Goal: Task Accomplishment & Management: Manage account settings

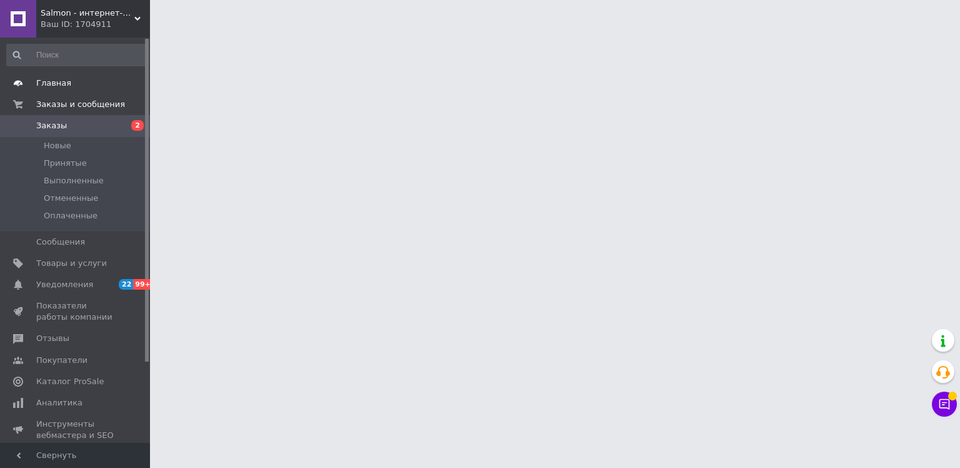
click at [61, 79] on span "Главная" at bounding box center [53, 83] width 35 height 11
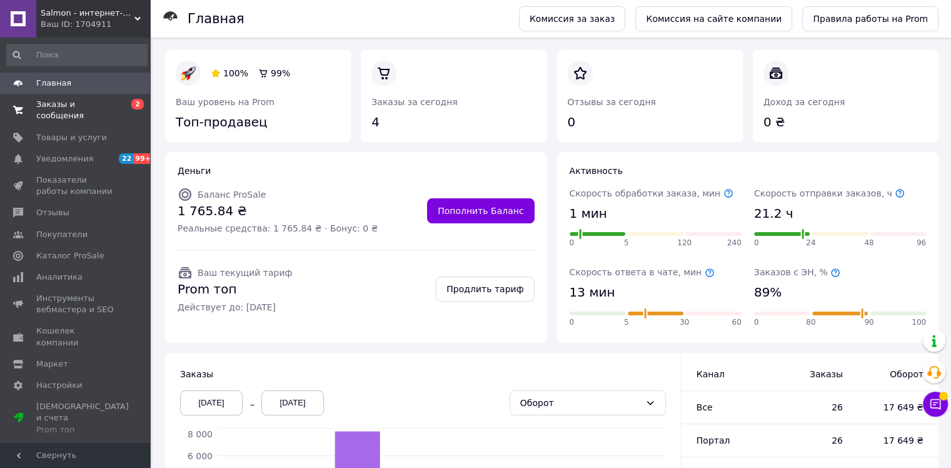
click at [101, 105] on span "Заказы и сообщения" at bounding box center [75, 110] width 79 height 23
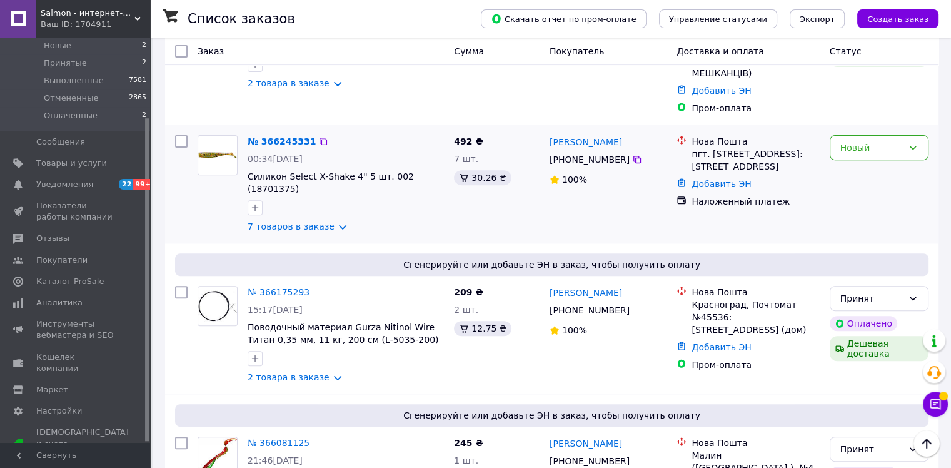
scroll to position [375, 0]
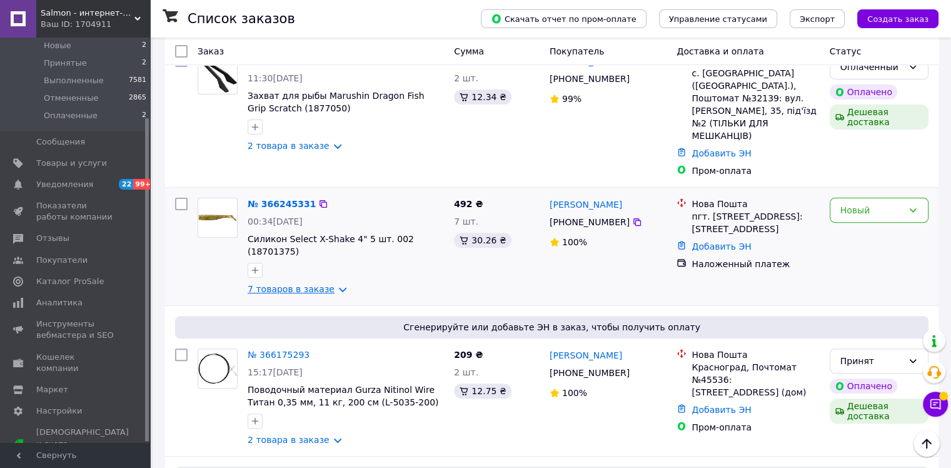
drag, startPoint x: 325, startPoint y: 255, endPoint x: 331, endPoint y: 259, distance: 7.3
click at [326, 284] on link "7 товаров в заказе" at bounding box center [291, 289] width 87 height 10
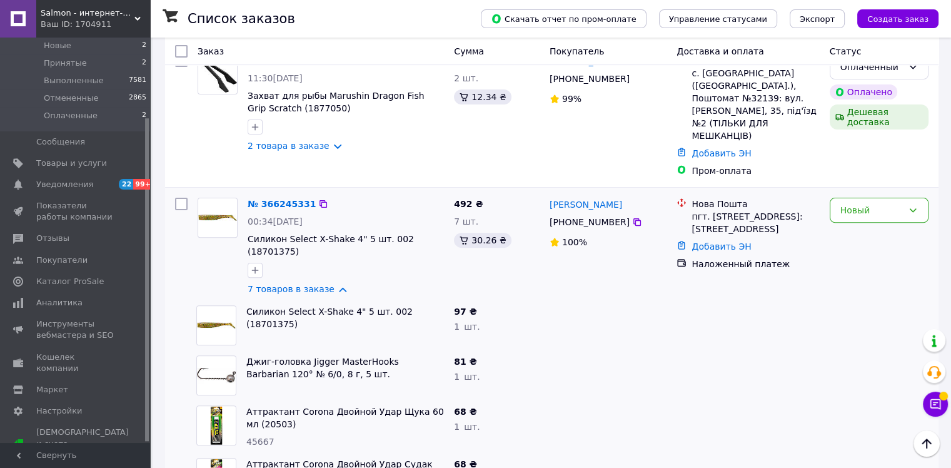
scroll to position [313, 0]
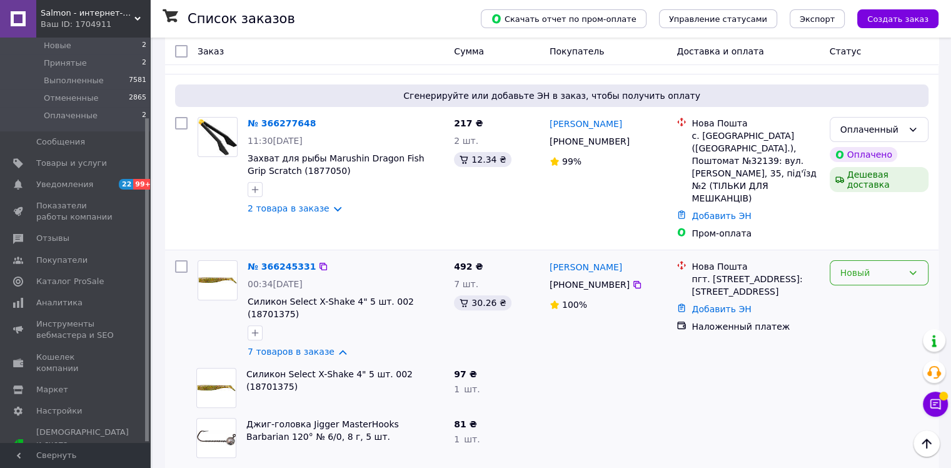
click at [857, 266] on div "Новый" at bounding box center [871, 273] width 63 height 14
click at [855, 274] on li "Принят" at bounding box center [879, 278] width 98 height 23
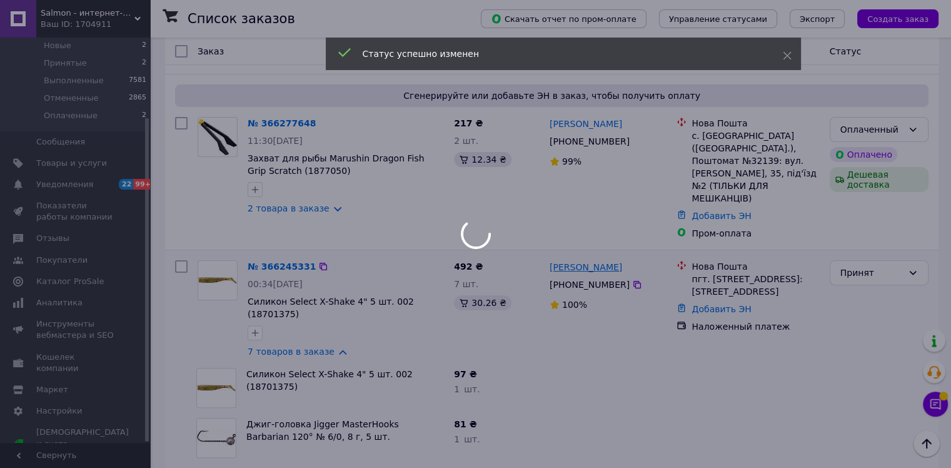
drag, startPoint x: 653, startPoint y: 264, endPoint x: 560, endPoint y: 246, distance: 95.6
click at [543, 255] on div "№ 366245331 00:34, 12.10.2025 Силикон Select X-Shake 4" 5 шт. 002 (18701375) 7 …" at bounding box center [551, 309] width 763 height 108
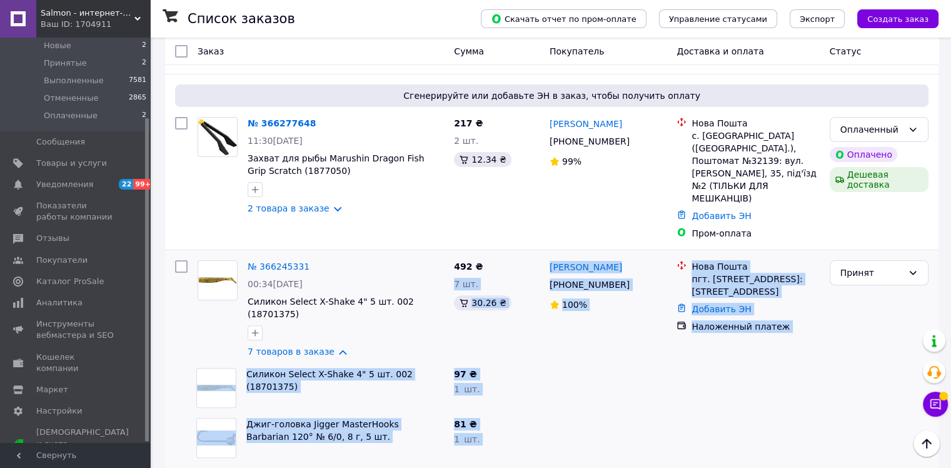
click at [611, 413] on div at bounding box center [609, 438] width 128 height 50
click at [603, 363] on div at bounding box center [609, 388] width 128 height 50
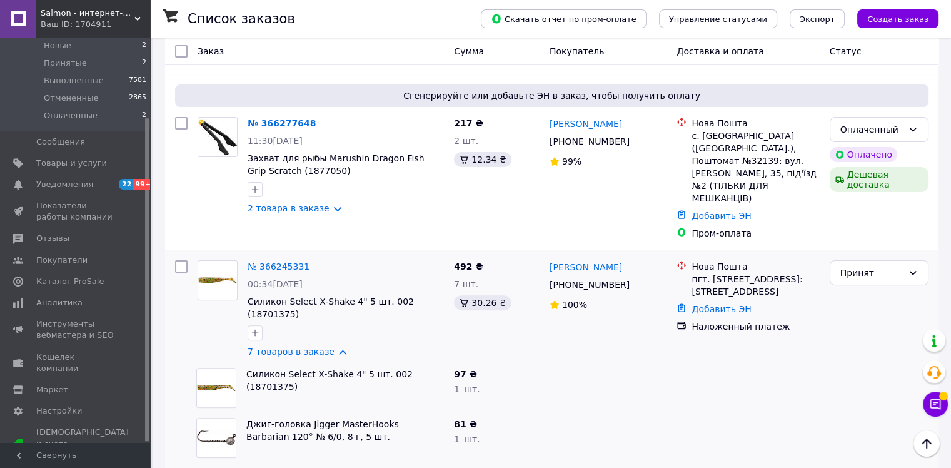
drag, startPoint x: 643, startPoint y: 263, endPoint x: 550, endPoint y: 244, distance: 94.4
click at [550, 255] on div "вадим Гульба +380 97 177 21 20 100%" at bounding box center [609, 309] width 128 height 108
copy div "вадим Гульба +380 97 177 21 20"
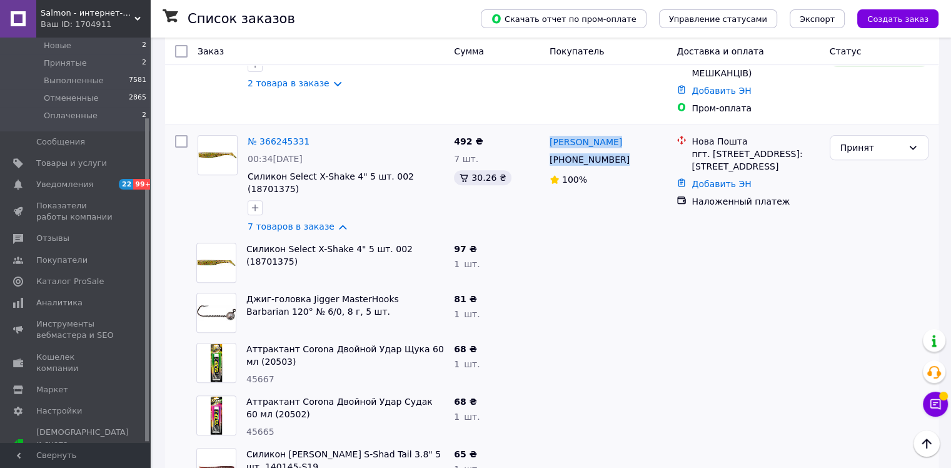
scroll to position [500, 0]
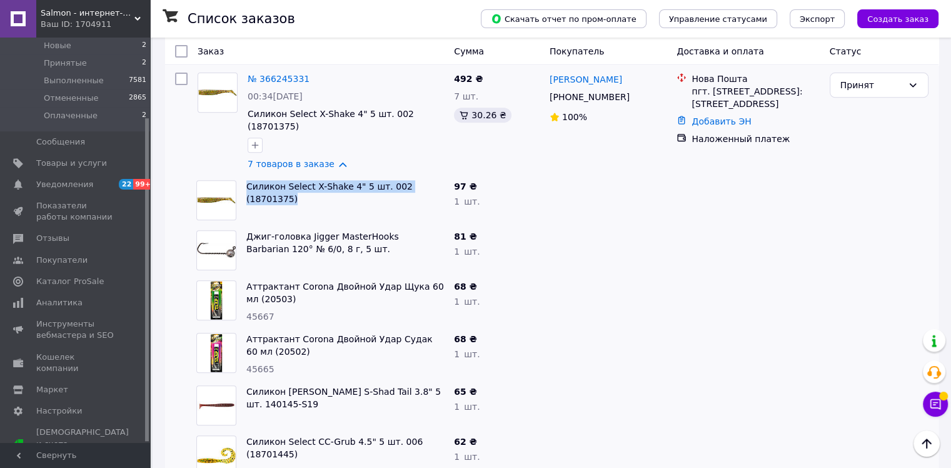
drag, startPoint x: 437, startPoint y: 150, endPoint x: 243, endPoint y: 157, distance: 193.9
click at [243, 175] on div "Силикон Select X-Shake 4" 5 шт. 002 (18701375)" at bounding box center [345, 200] width 208 height 50
copy link "Силикон Select X-Shake 4" 5 шт. 002 (18701375)"
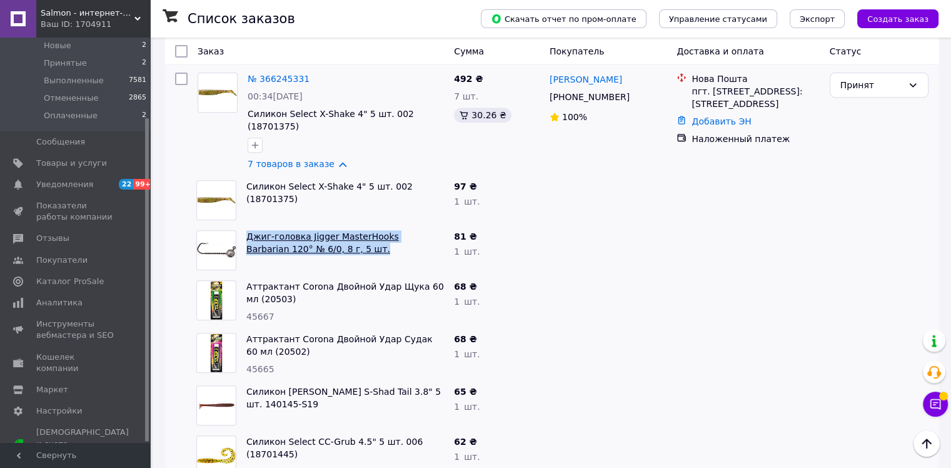
drag, startPoint x: 325, startPoint y: 219, endPoint x: 251, endPoint y: 206, distance: 75.5
click at [248, 230] on span "Джиг-головка Jigger MasterHooks Barbarian 120° № 6/0, 8 г, 5 шт." at bounding box center [345, 242] width 198 height 25
copy link "Джиг-головка Jigger MasterHooks Barbarian 120° № 6/0, 8 г, 5 шт."
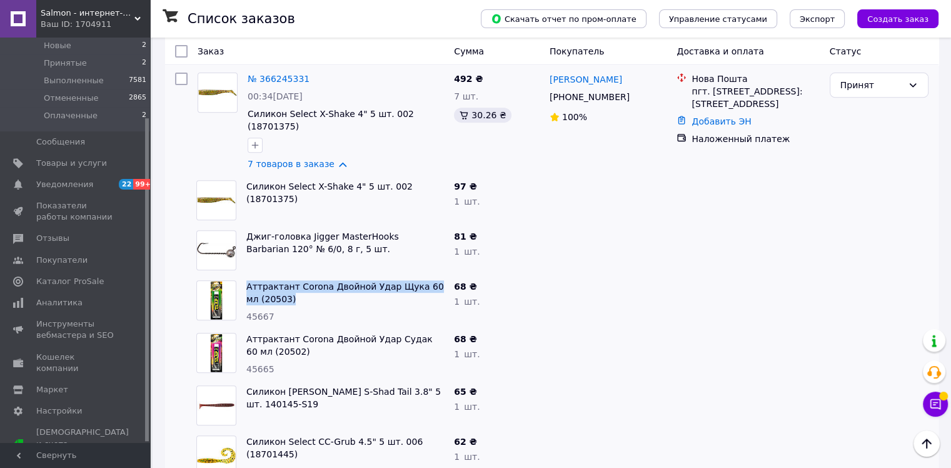
drag, startPoint x: 294, startPoint y: 271, endPoint x: 244, endPoint y: 253, distance: 53.8
click at [244, 275] on div "Аттрактант Corona Двойной Удар Щука 60 мл (20503) 45667" at bounding box center [345, 301] width 208 height 53
copy link "Аттрактант Corona Двойной Удар Щука 60 мл (20503)"
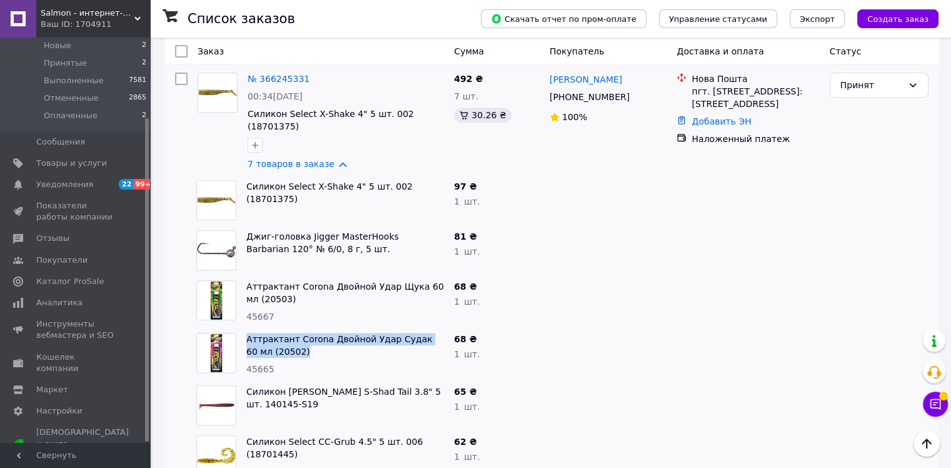
drag, startPoint x: 289, startPoint y: 320, endPoint x: 241, endPoint y: 301, distance: 51.9
click at [241, 328] on div "Аттрактант Corona Двойной Удар Судак 60 мл (20502) 45665" at bounding box center [345, 354] width 208 height 53
copy link "Аттрактант Corona Двойной Удар Судак 60 мл (20502)"
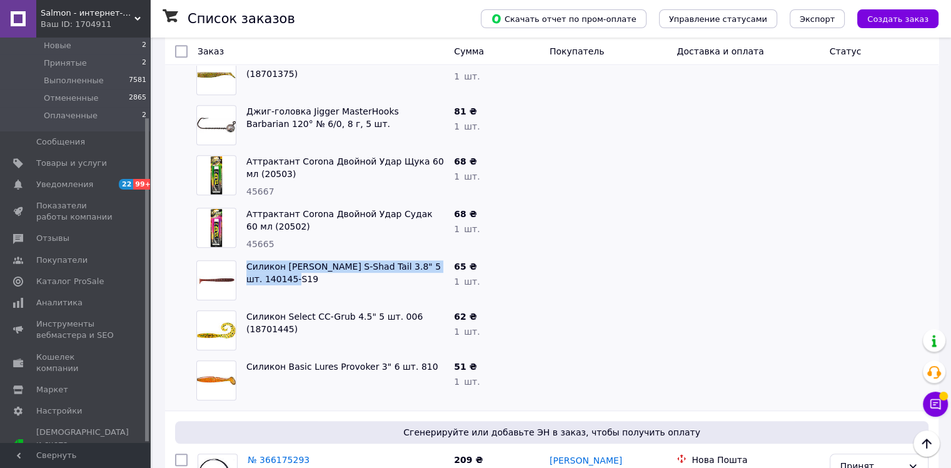
drag, startPoint x: 258, startPoint y: 243, endPoint x: 243, endPoint y: 235, distance: 16.8
click at [243, 255] on div "Силикон Lucky John S-Shad Tail 3.8" 5 шт. 140145-S19" at bounding box center [345, 280] width 208 height 50
copy link "Силикон Lucky John S-Shad Tail 3.8" 5 шт. 140145-S19"
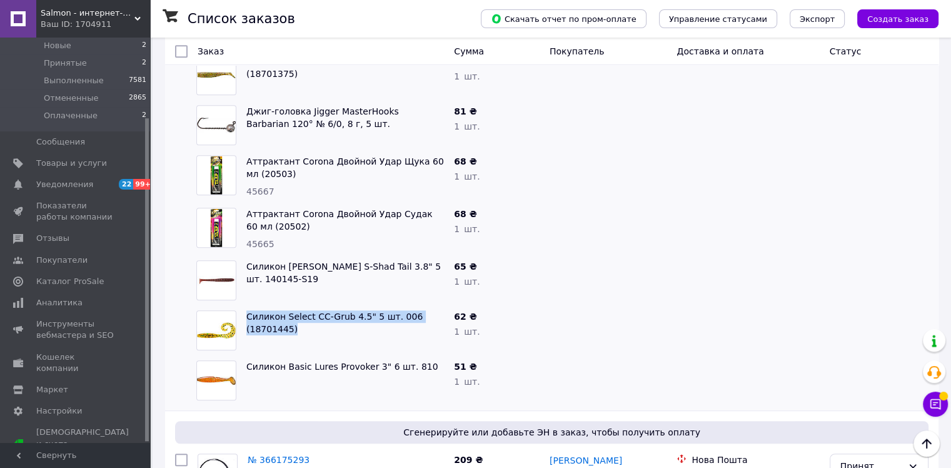
drag, startPoint x: 435, startPoint y: 283, endPoint x: 248, endPoint y: 275, distance: 187.7
click at [248, 305] on div "Силикон Select CC-Grub 4.5" 5 шт. 006 (18701445)" at bounding box center [345, 330] width 208 height 50
copy link "Силикон Select CC-Grub 4.5" 5 шт. 006 (18701445)"
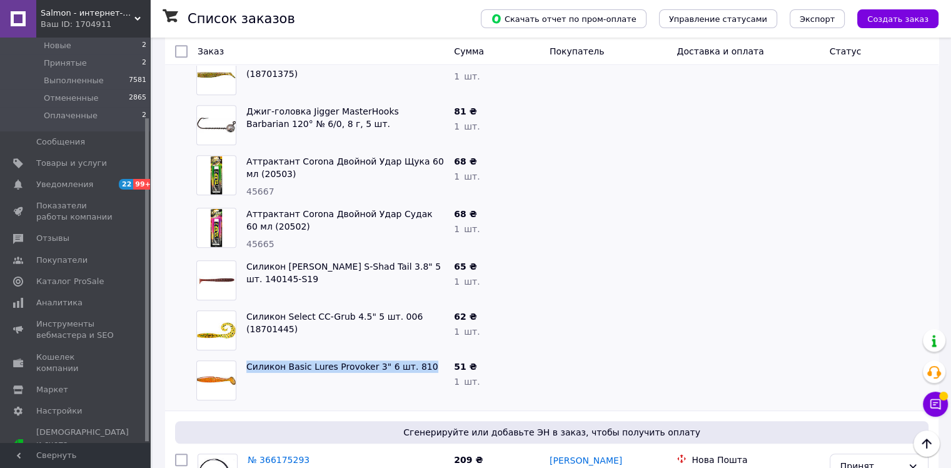
drag, startPoint x: 421, startPoint y: 331, endPoint x: 243, endPoint y: 329, distance: 178.2
click at [243, 355] on div "Силикон Basic Lures Provoker 3" 6 шт. 810" at bounding box center [345, 380] width 208 height 50
copy link "Силикон Basic Lures Provoker 3" 6 шт. 810"
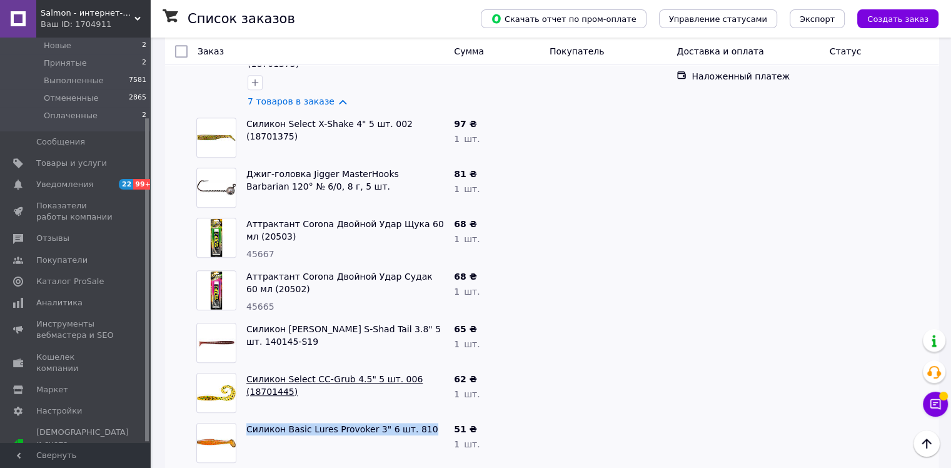
scroll to position [375, 0]
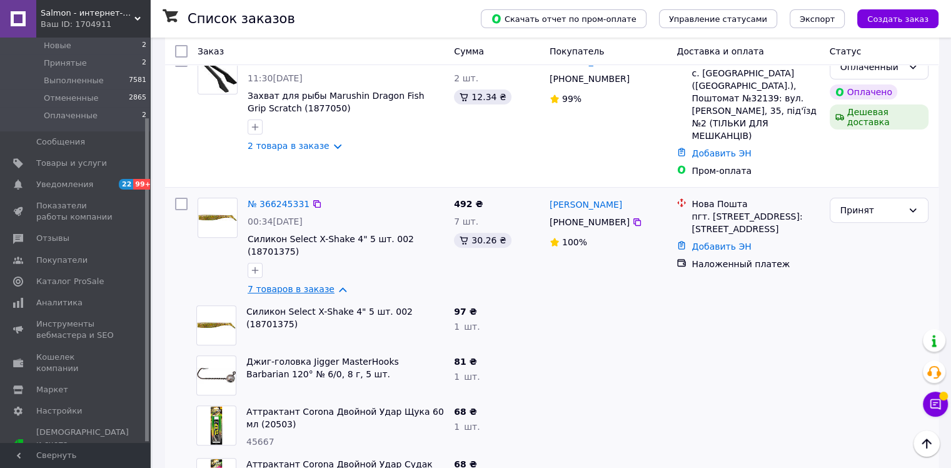
click at [319, 284] on link "7 товаров в заказе" at bounding box center [291, 289] width 87 height 10
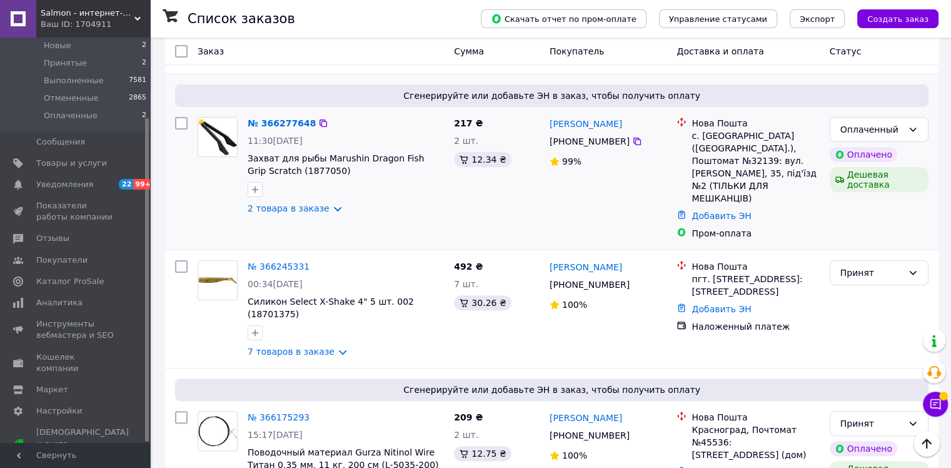
scroll to position [250, 0]
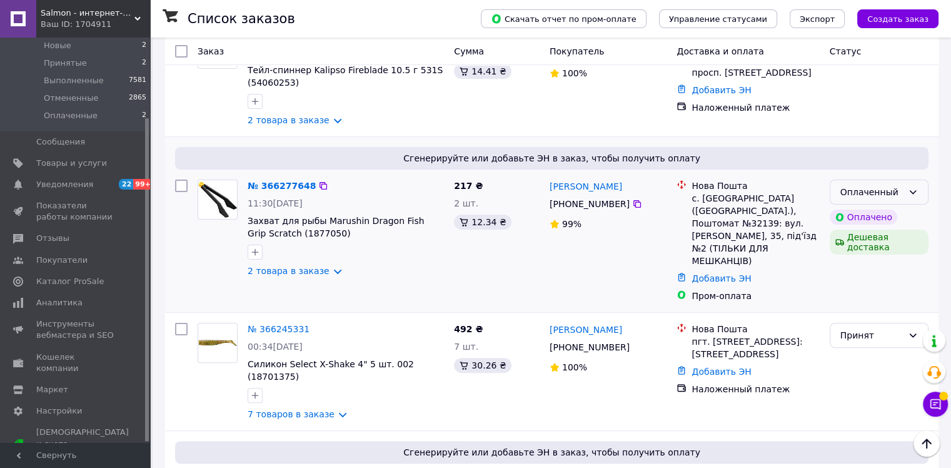
click at [880, 196] on div "Оплаченный" at bounding box center [871, 192] width 63 height 14
drag, startPoint x: 870, startPoint y: 219, endPoint x: 790, endPoint y: 219, distance: 79.4
click at [868, 219] on li "Принят" at bounding box center [879, 221] width 98 height 23
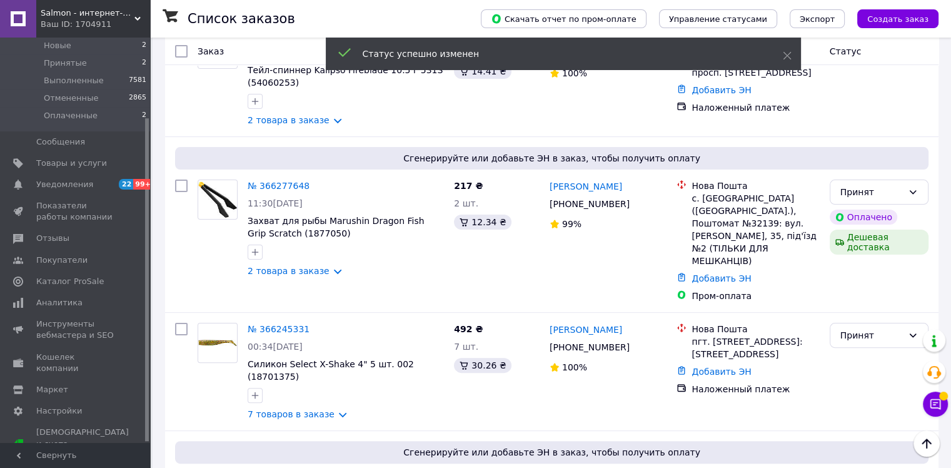
click at [321, 274] on link "2 товара в заказе" at bounding box center [289, 271] width 82 height 10
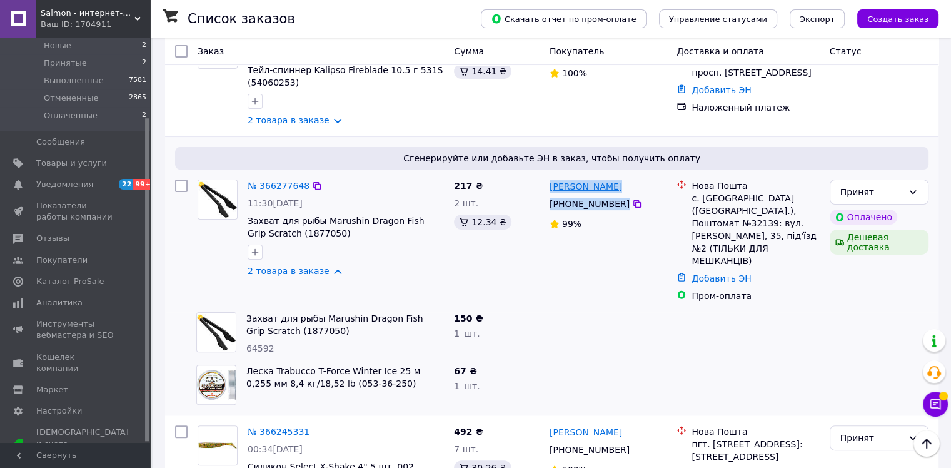
drag, startPoint x: 648, startPoint y: 207, endPoint x: 550, endPoint y: 187, distance: 100.2
click at [550, 187] on div "Олег Костенко +380 66 429 75 04 99%" at bounding box center [609, 240] width 128 height 133
copy div "Олег Костенко +380 66 429 75 04"
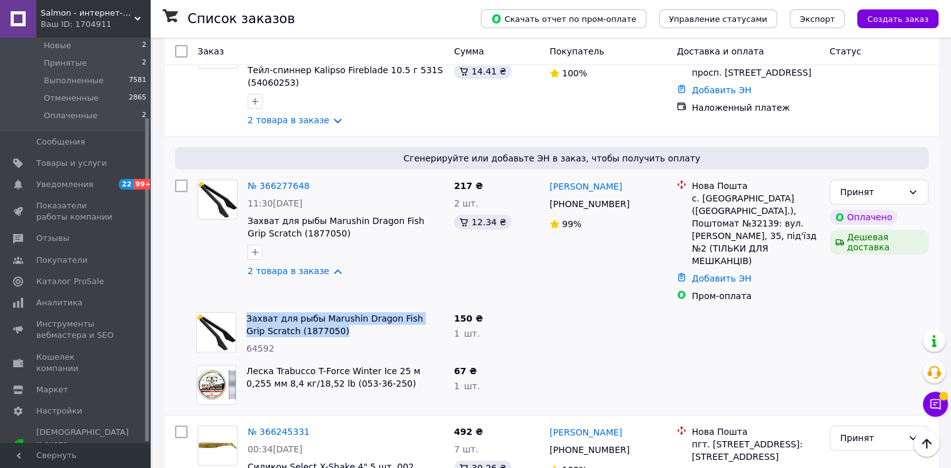
drag, startPoint x: 333, startPoint y: 311, endPoint x: 242, endPoint y: 298, distance: 91.6
click at [240, 307] on div "Захват для рыбы Marushin Dragon Fish Grip Scratch (1877050) 64592" at bounding box center [320, 333] width 258 height 53
copy div "Захват для рыбы Marushin Dragon Fish Grip Scratch (1877050)"
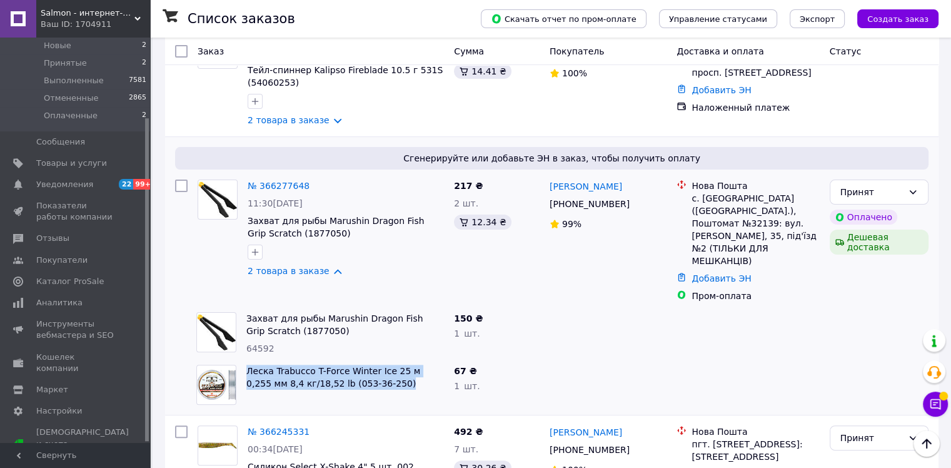
drag, startPoint x: 374, startPoint y: 361, endPoint x: 244, endPoint y: 345, distance: 130.4
click at [244, 359] on div "Леска Trabucco T-Force Winter Ice 25 м 0,255 мм 8,4 кг/18,52 lb (053-36-250)" at bounding box center [345, 384] width 208 height 50
click at [716, 201] on div "с. [GEOGRAPHIC_DATA] ([GEOGRAPHIC_DATA].), Поштомат №32139: вул. [PERSON_NAME],…" at bounding box center [755, 229] width 128 height 75
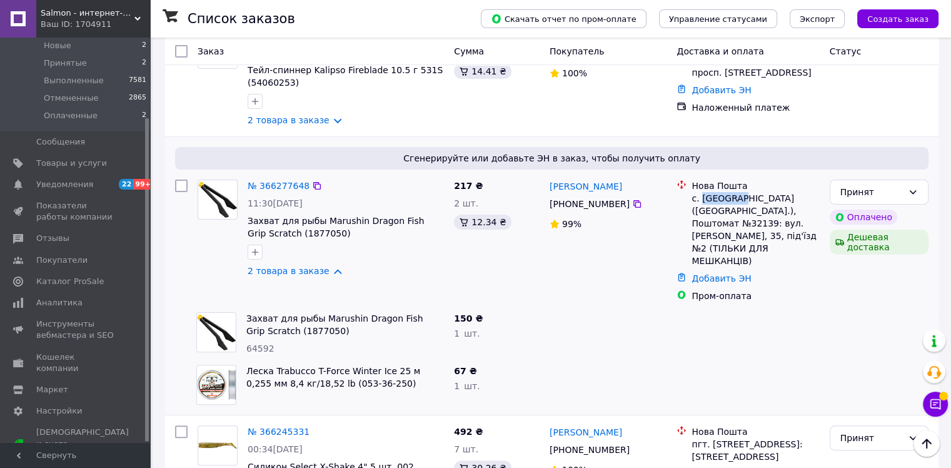
click at [716, 201] on div "с. [GEOGRAPHIC_DATA] ([GEOGRAPHIC_DATA].), Поштомат №32139: вул. [PERSON_NAME],…" at bounding box center [755, 229] width 128 height 75
click at [754, 215] on div "с. [GEOGRAPHIC_DATA] ([GEOGRAPHIC_DATA].), Поштомат №32139: вул. [PERSON_NAME],…" at bounding box center [755, 229] width 128 height 75
click at [297, 276] on link "2 товара в заказе" at bounding box center [289, 271] width 82 height 10
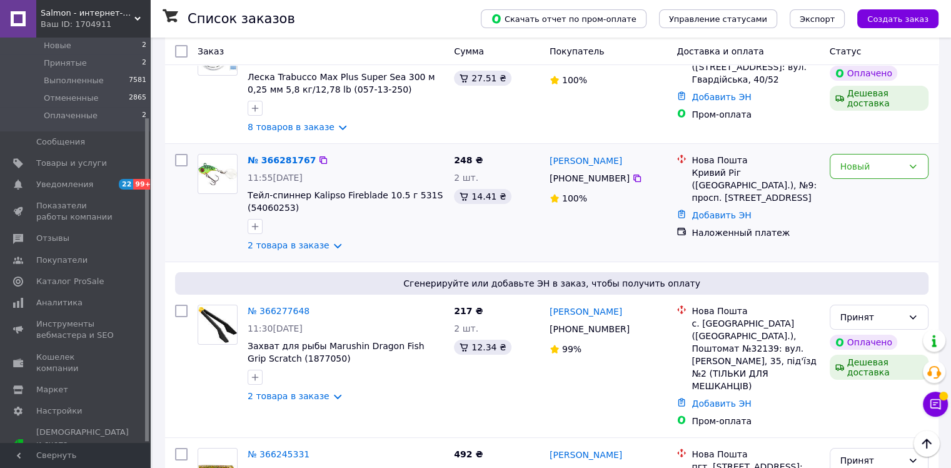
scroll to position [63, 0]
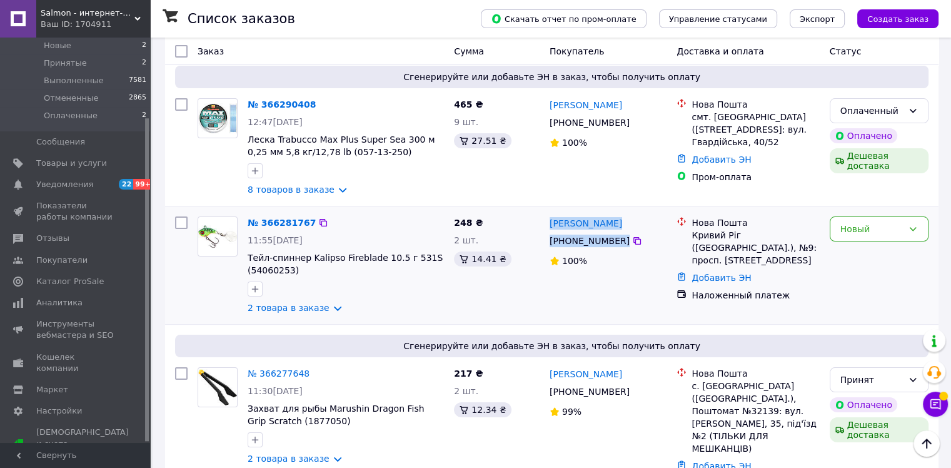
drag, startPoint x: 651, startPoint y: 245, endPoint x: 548, endPoint y: 225, distance: 104.5
click at [548, 225] on div "Владимир Никитюк +380 67 243 04 00 100%" at bounding box center [609, 265] width 128 height 108
drag, startPoint x: 288, startPoint y: 314, endPoint x: 298, endPoint y: 315, distance: 10.0
click at [289, 313] on link "2 товара в заказе" at bounding box center [289, 308] width 82 height 10
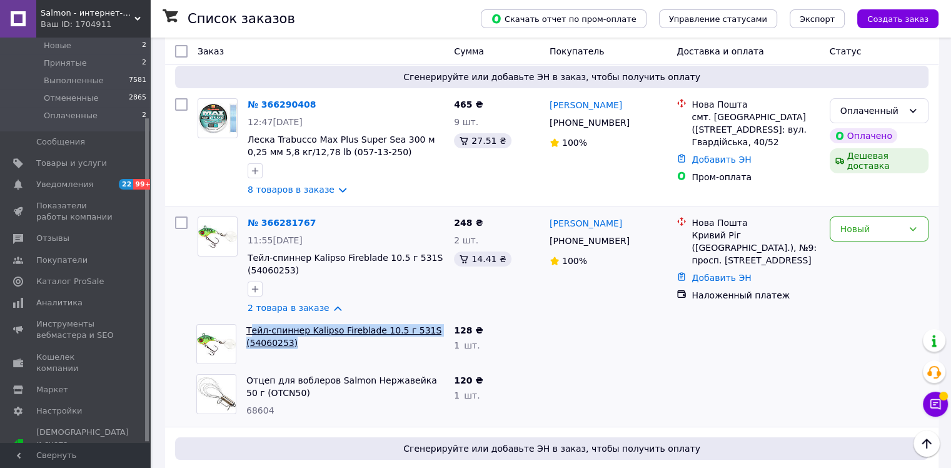
drag, startPoint x: 308, startPoint y: 351, endPoint x: 250, endPoint y: 333, distance: 60.9
click at [250, 333] on span "Тейл-спиннер Kalipso Fireblade 10.5 г 531S (54060253)" at bounding box center [345, 336] width 198 height 25
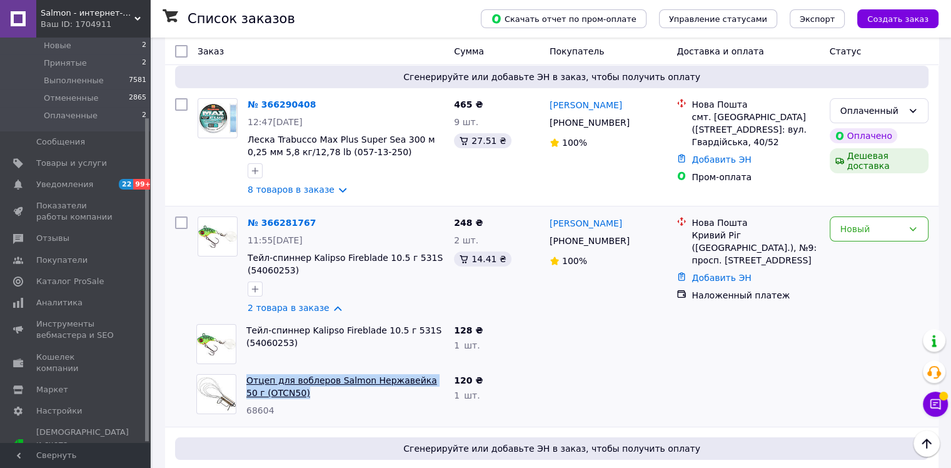
drag, startPoint x: 289, startPoint y: 395, endPoint x: 246, endPoint y: 383, distance: 44.3
click at [246, 383] on span "Отцеп для воблеров Salmon Нержавейка 50 г (OTCN50)" at bounding box center [345, 386] width 198 height 25
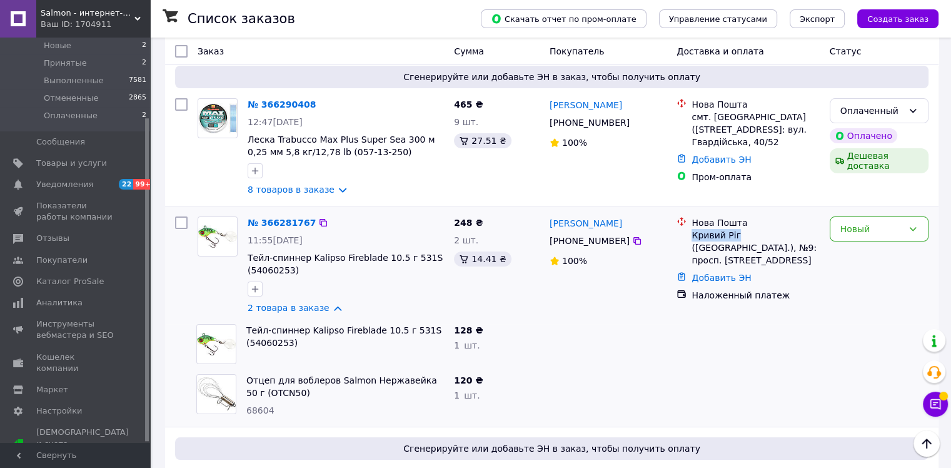
drag, startPoint x: 693, startPoint y: 235, endPoint x: 733, endPoint y: 235, distance: 40.0
click at [733, 235] on div "Кривий Ріг ([GEOGRAPHIC_DATA].), №9: просп. [STREET_ADDRESS]" at bounding box center [755, 248] width 128 height 38
click at [770, 248] on div "Кривий Ріг ([GEOGRAPHIC_DATA].), №9: просп. [STREET_ADDRESS]" at bounding box center [755, 248] width 128 height 38
click at [860, 228] on div "Новый" at bounding box center [871, 229] width 63 height 14
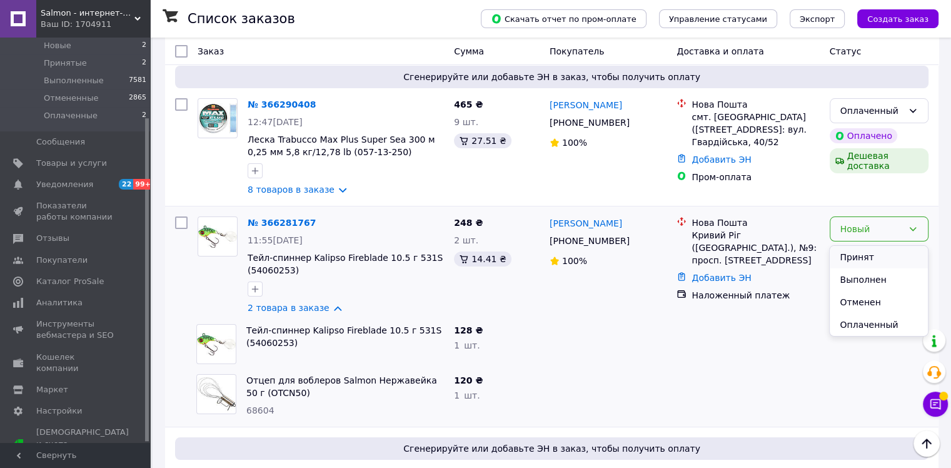
click at [858, 258] on li "Принят" at bounding box center [879, 257] width 98 height 23
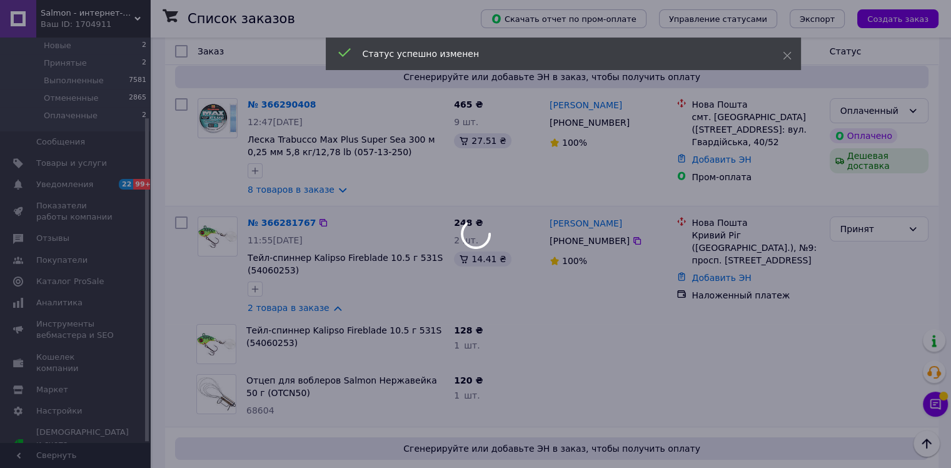
scroll to position [0, 0]
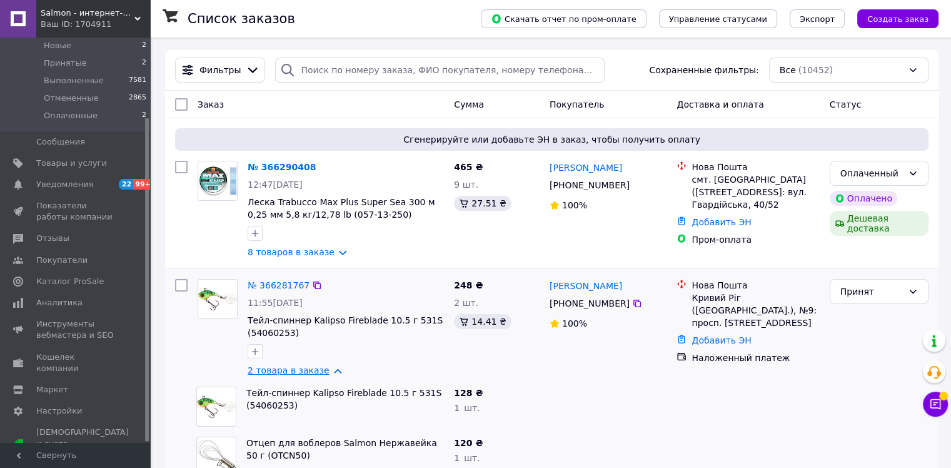
click at [314, 375] on link "2 товара в заказе" at bounding box center [289, 370] width 82 height 10
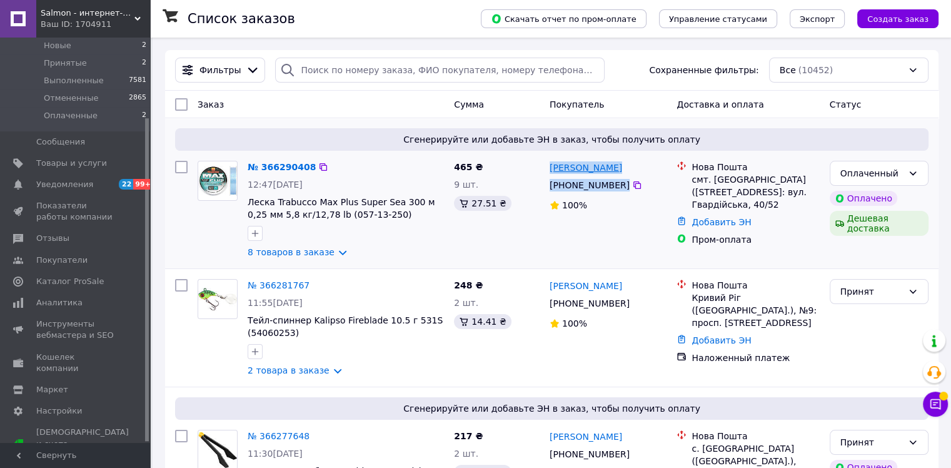
drag, startPoint x: 648, startPoint y: 185, endPoint x: 549, endPoint y: 173, distance: 99.6
click at [549, 173] on div "Руслан Мельниченко +380 93 137 51 57 100%" at bounding box center [609, 210] width 128 height 108
click at [854, 173] on div "Оплаченный" at bounding box center [871, 173] width 63 height 14
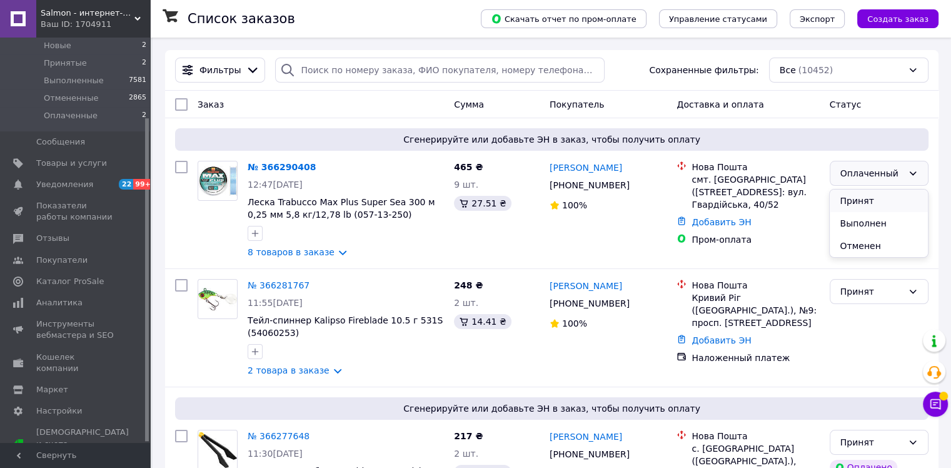
click at [853, 196] on li "Принят" at bounding box center [879, 200] width 98 height 23
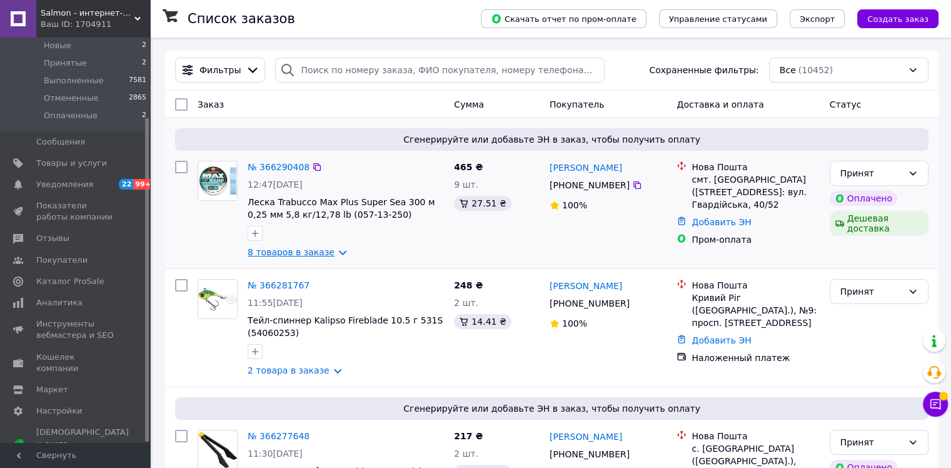
click at [313, 256] on link "8 товаров в заказе" at bounding box center [291, 252] width 87 height 10
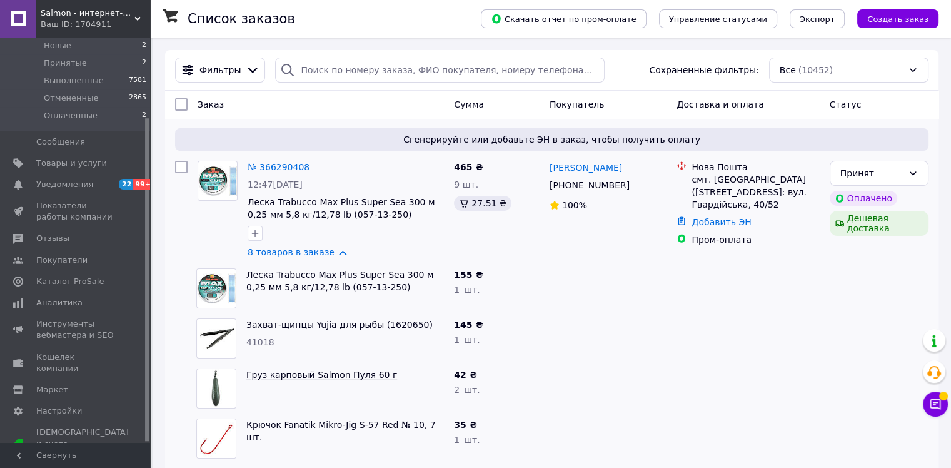
scroll to position [125, 0]
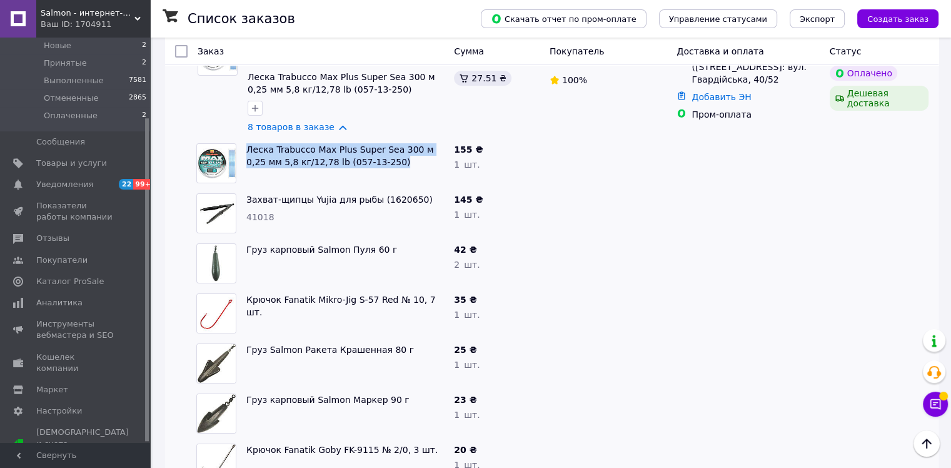
drag, startPoint x: 361, startPoint y: 167, endPoint x: 242, endPoint y: 150, distance: 120.0
click at [238, 145] on div "Леска Trabucco Max Plus Super Sea 300 м 0,25 мм 5,8 кг/12,78 lb (057-13-250)" at bounding box center [320, 163] width 258 height 50
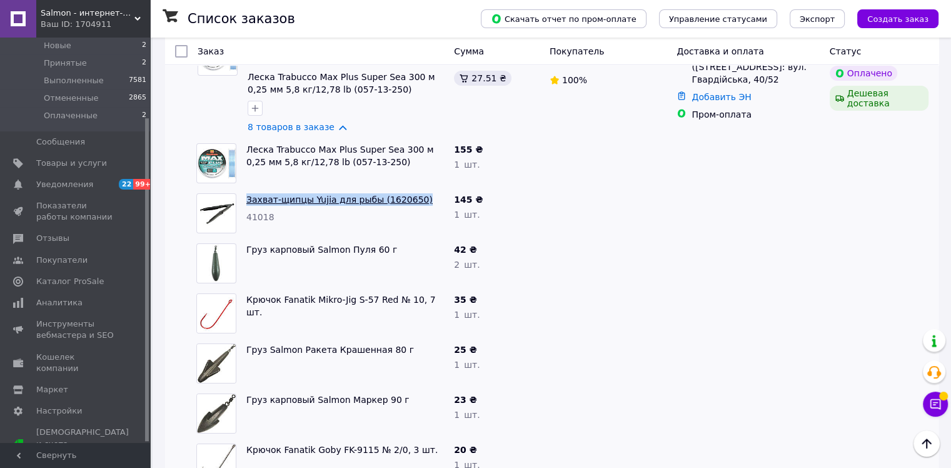
drag, startPoint x: 375, startPoint y: 198, endPoint x: 251, endPoint y: 205, distance: 124.0
click at [246, 201] on span "Захват-щипцы Yujia для рыбы (1620650)" at bounding box center [345, 199] width 198 height 13
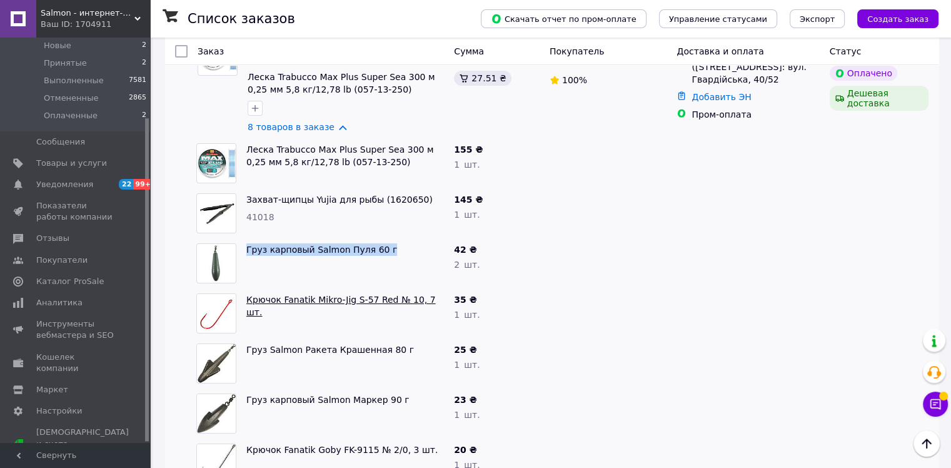
drag, startPoint x: 396, startPoint y: 253, endPoint x: 273, endPoint y: 295, distance: 130.7
click at [246, 254] on span "Груз карповый Salmon Пуля 60 г" at bounding box center [345, 249] width 198 height 13
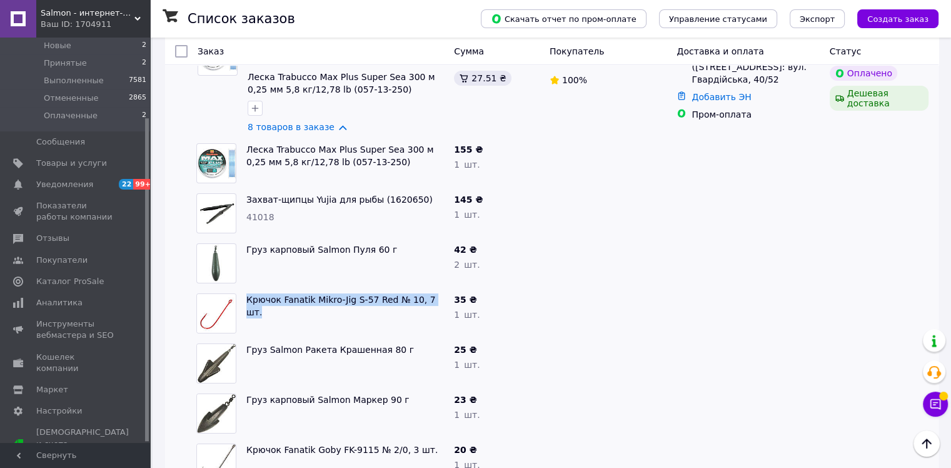
drag, startPoint x: 432, startPoint y: 303, endPoint x: 321, endPoint y: 416, distance: 158.3
click at [244, 309] on div "Крючок Fanatik Mikro-Jig S-57 Red № 10, 7 шт." at bounding box center [345, 313] width 208 height 50
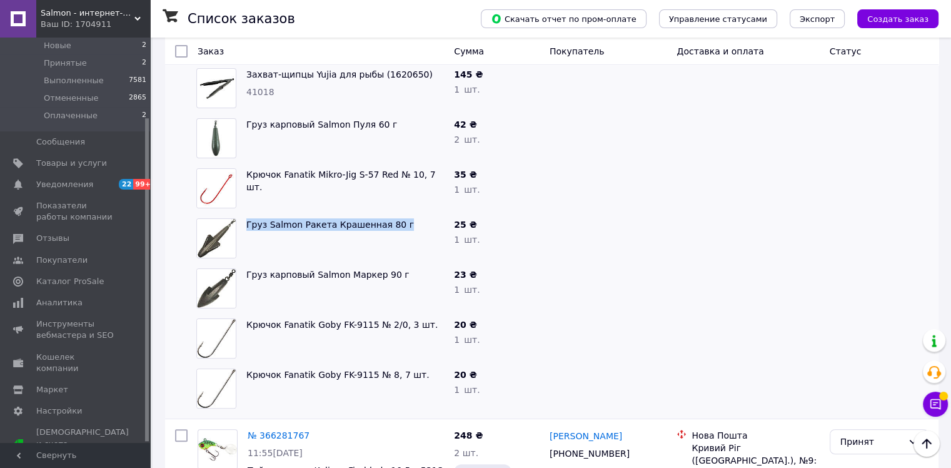
drag, startPoint x: 403, startPoint y: 230, endPoint x: 245, endPoint y: 228, distance: 158.2
click at [245, 228] on div "Груз Salmon Ракета Крашенная 80 г" at bounding box center [345, 238] width 208 height 50
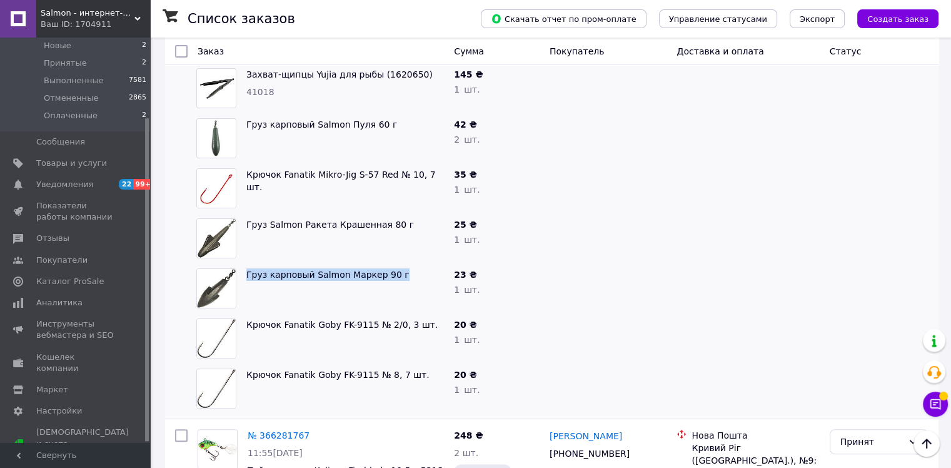
drag, startPoint x: 370, startPoint y: 276, endPoint x: 238, endPoint y: 278, distance: 132.6
click at [238, 278] on div "Груз карповый Salmon Маркер 90 г" at bounding box center [320, 288] width 258 height 50
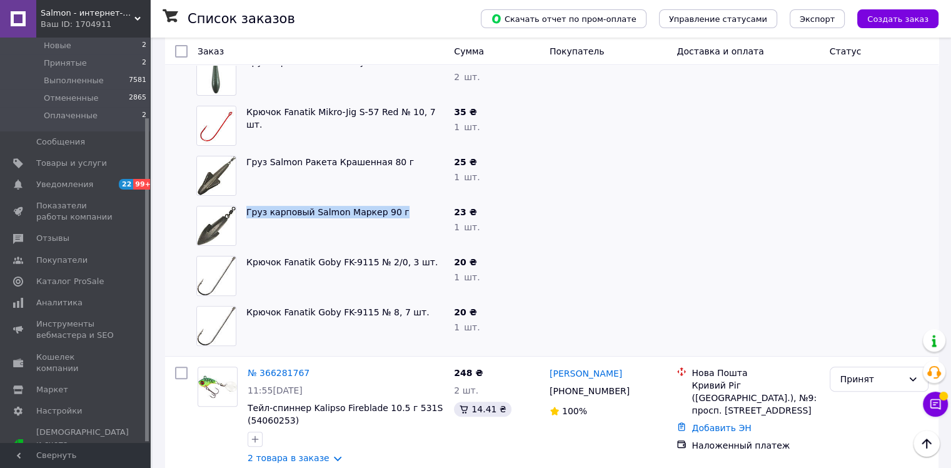
scroll to position [375, 0]
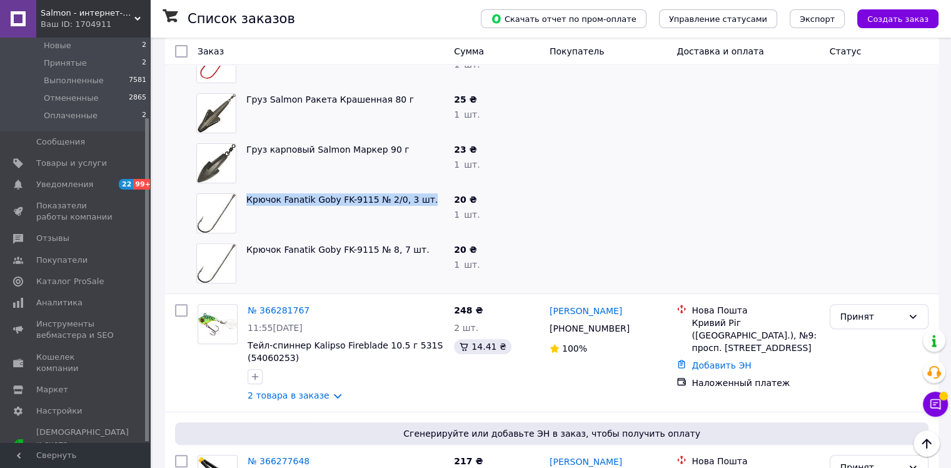
drag, startPoint x: 418, startPoint y: 203, endPoint x: 226, endPoint y: 201, distance: 192.6
click at [226, 201] on div "Крючок Fanatik Goby FK-9115 № 2/0, 3 шт." at bounding box center [320, 213] width 258 height 50
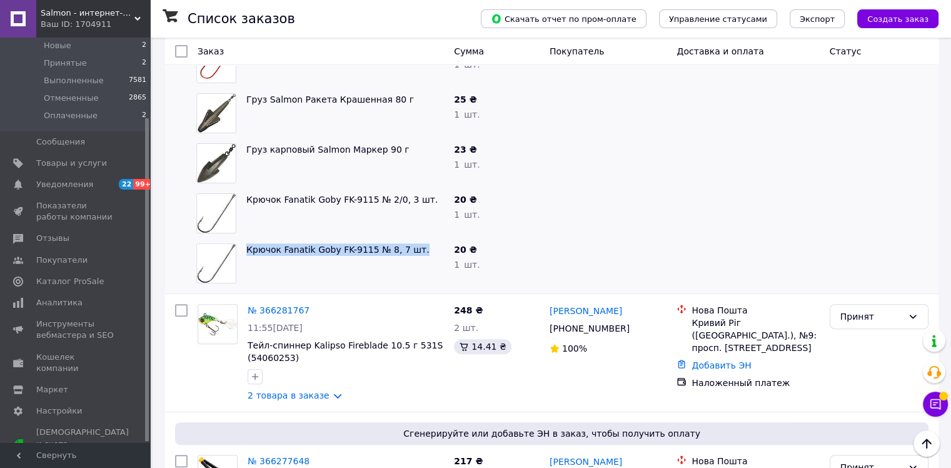
drag, startPoint x: 427, startPoint y: 248, endPoint x: 231, endPoint y: 253, distance: 195.8
click at [231, 253] on div "Крючок Fanatik Goby FK-9115 № 8, 7 шт." at bounding box center [320, 263] width 258 height 50
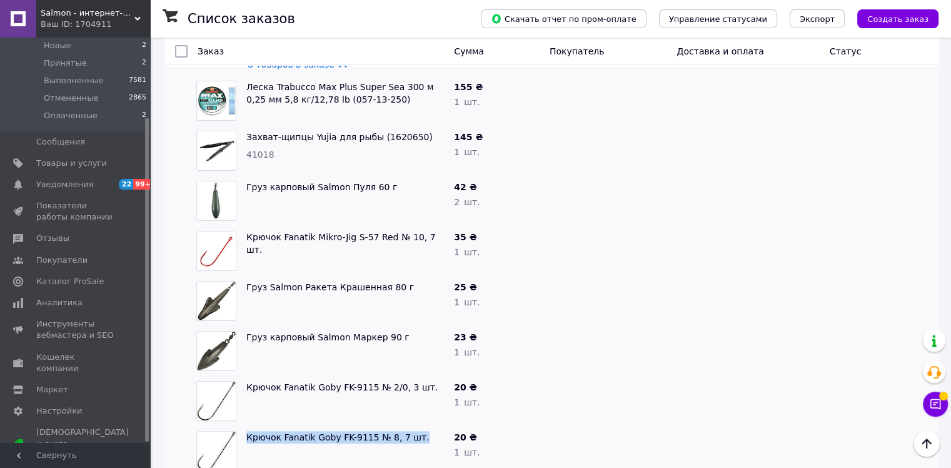
scroll to position [0, 0]
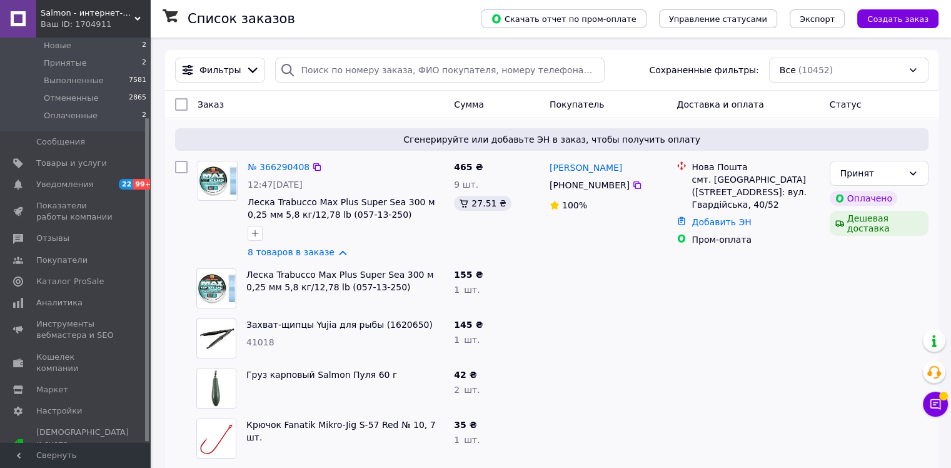
click at [733, 183] on div "смт. [GEOGRAPHIC_DATA] ([STREET_ADDRESS]: вул. Гвардійська, 40/52" at bounding box center [755, 192] width 128 height 38
click at [733, 181] on div "смт. [GEOGRAPHIC_DATA] ([STREET_ADDRESS]: вул. Гвардійська, 40/52" at bounding box center [755, 192] width 128 height 38
click at [322, 255] on link "8 товаров в заказе" at bounding box center [291, 252] width 87 height 10
